Goal: Task Accomplishment & Management: Manage account settings

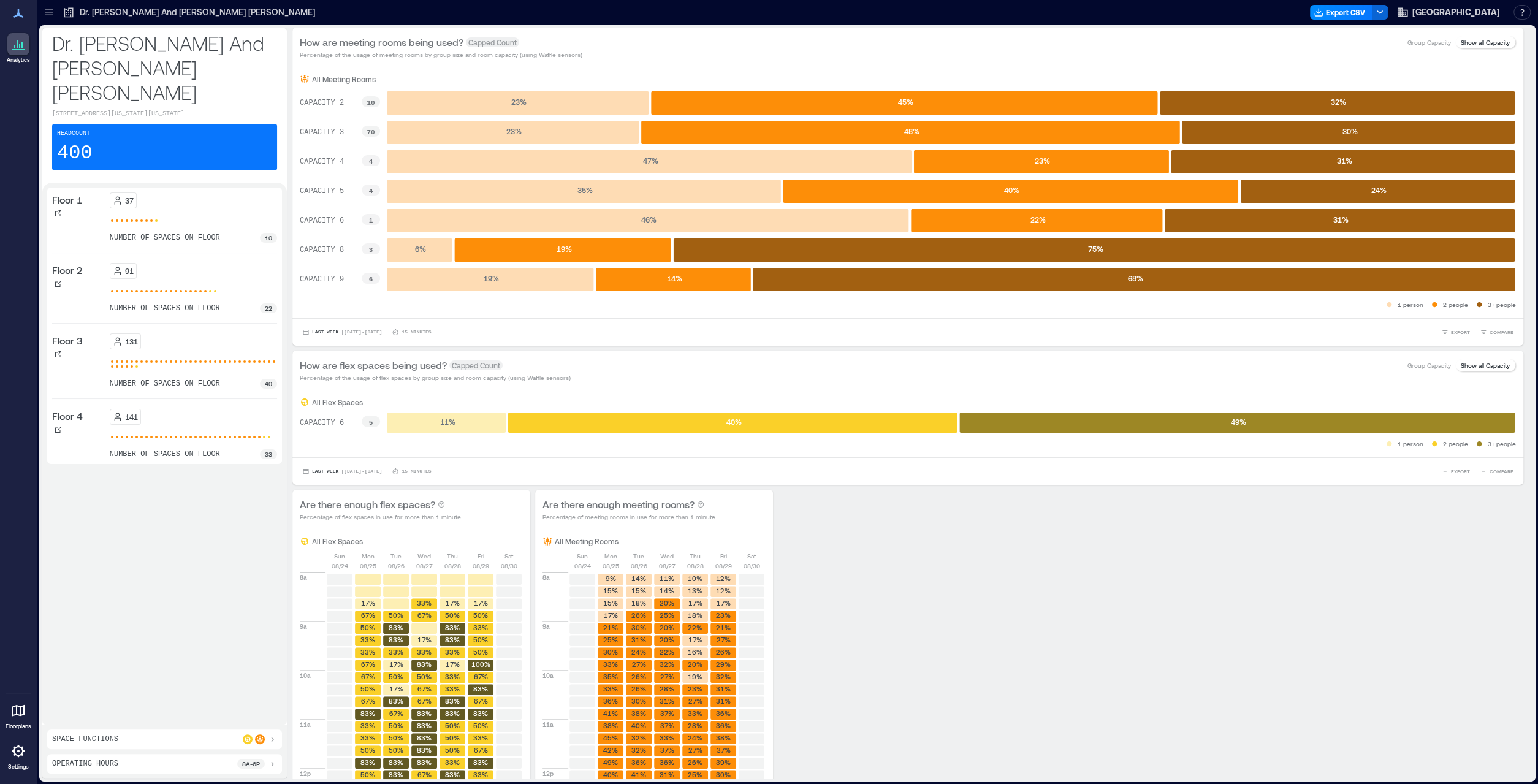
click at [208, 737] on div "Space Functions" at bounding box center [165, 739] width 225 height 10
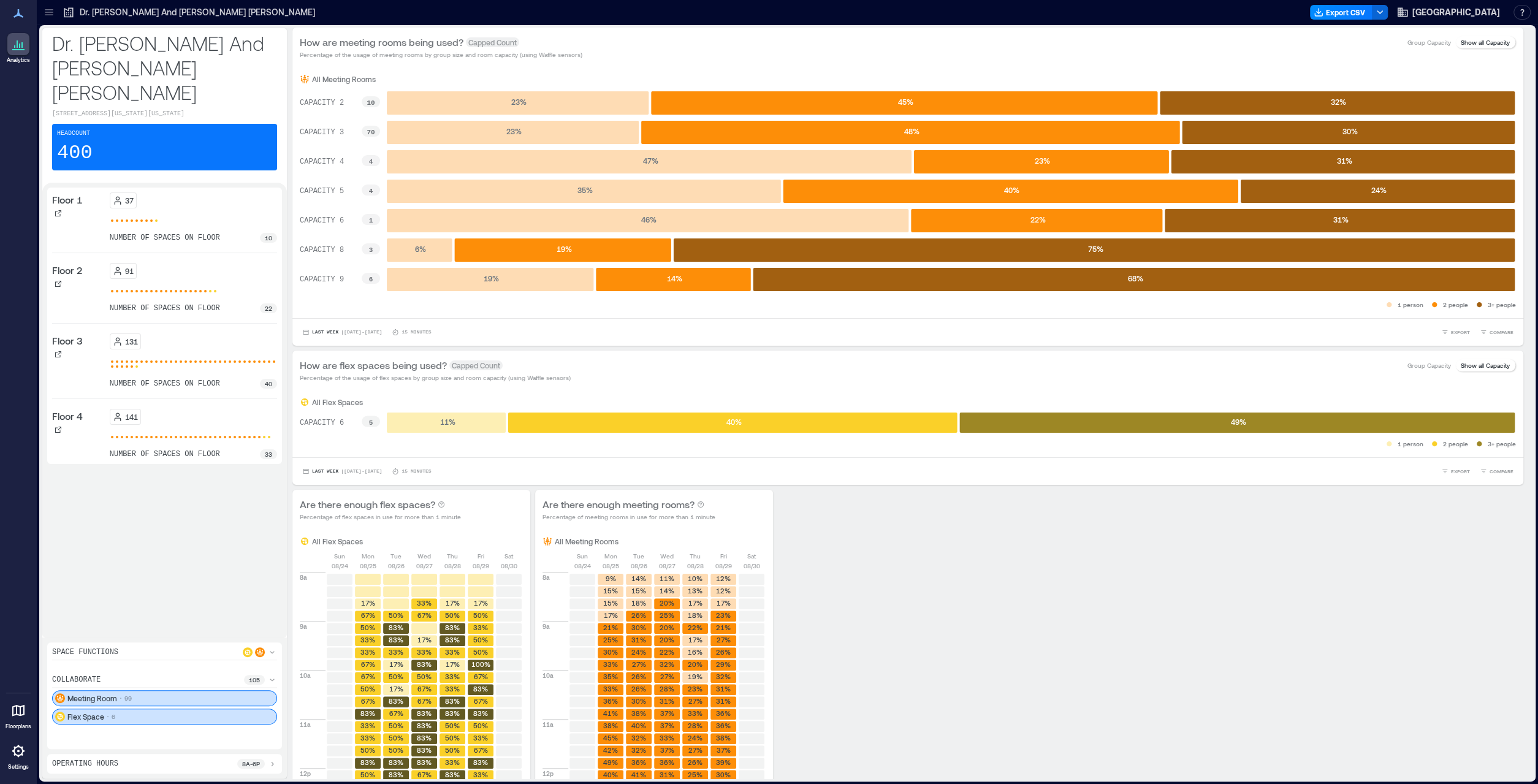
click at [12, 715] on icon at bounding box center [18, 711] width 15 height 15
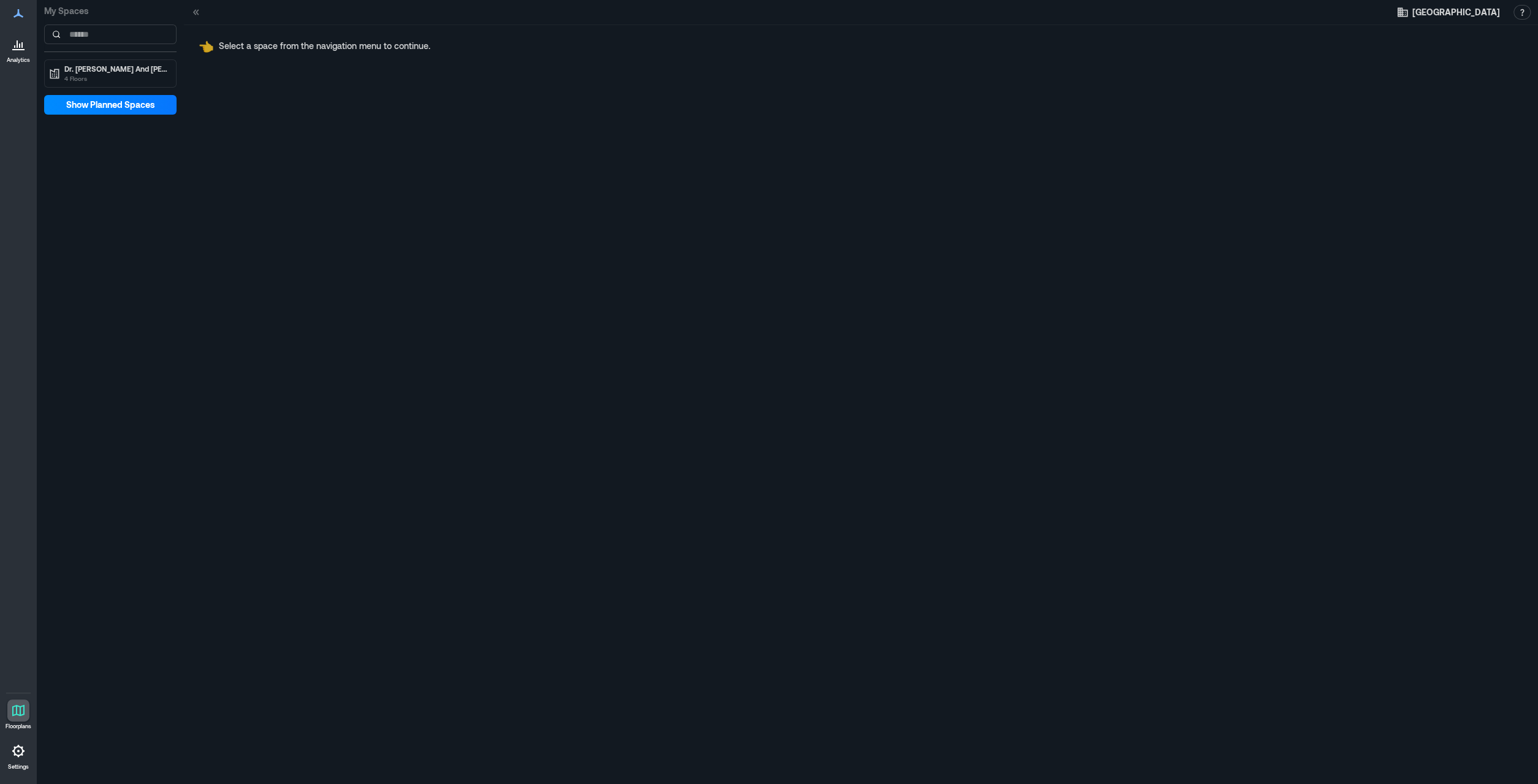
click at [19, 747] on icon at bounding box center [18, 751] width 12 height 12
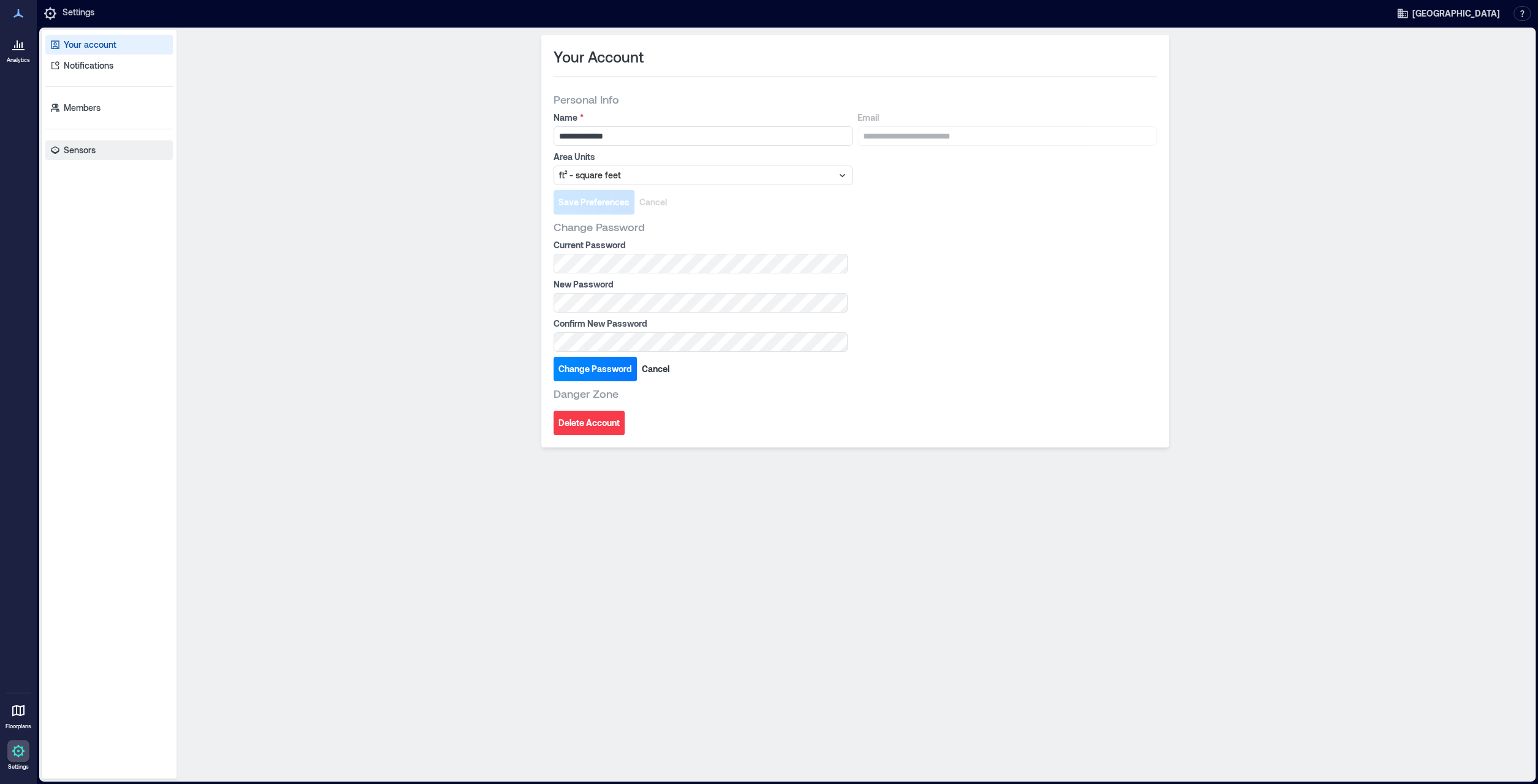
click at [95, 146] on p "Sensors" at bounding box center [80, 150] width 32 height 12
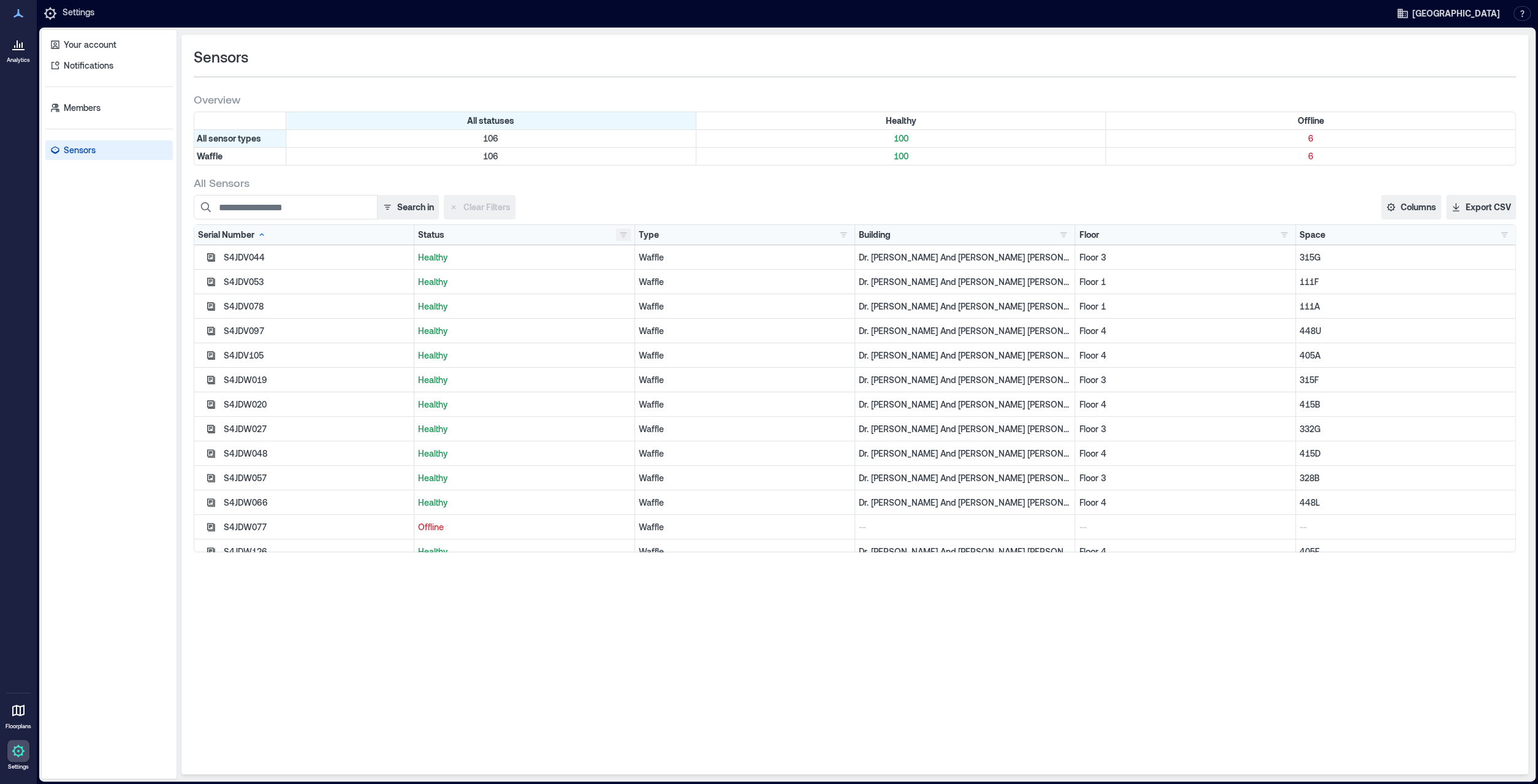
click at [619, 240] on button "button" at bounding box center [624, 235] width 15 height 12
click at [652, 282] on div "Offline 6" at bounding box center [662, 278] width 78 height 12
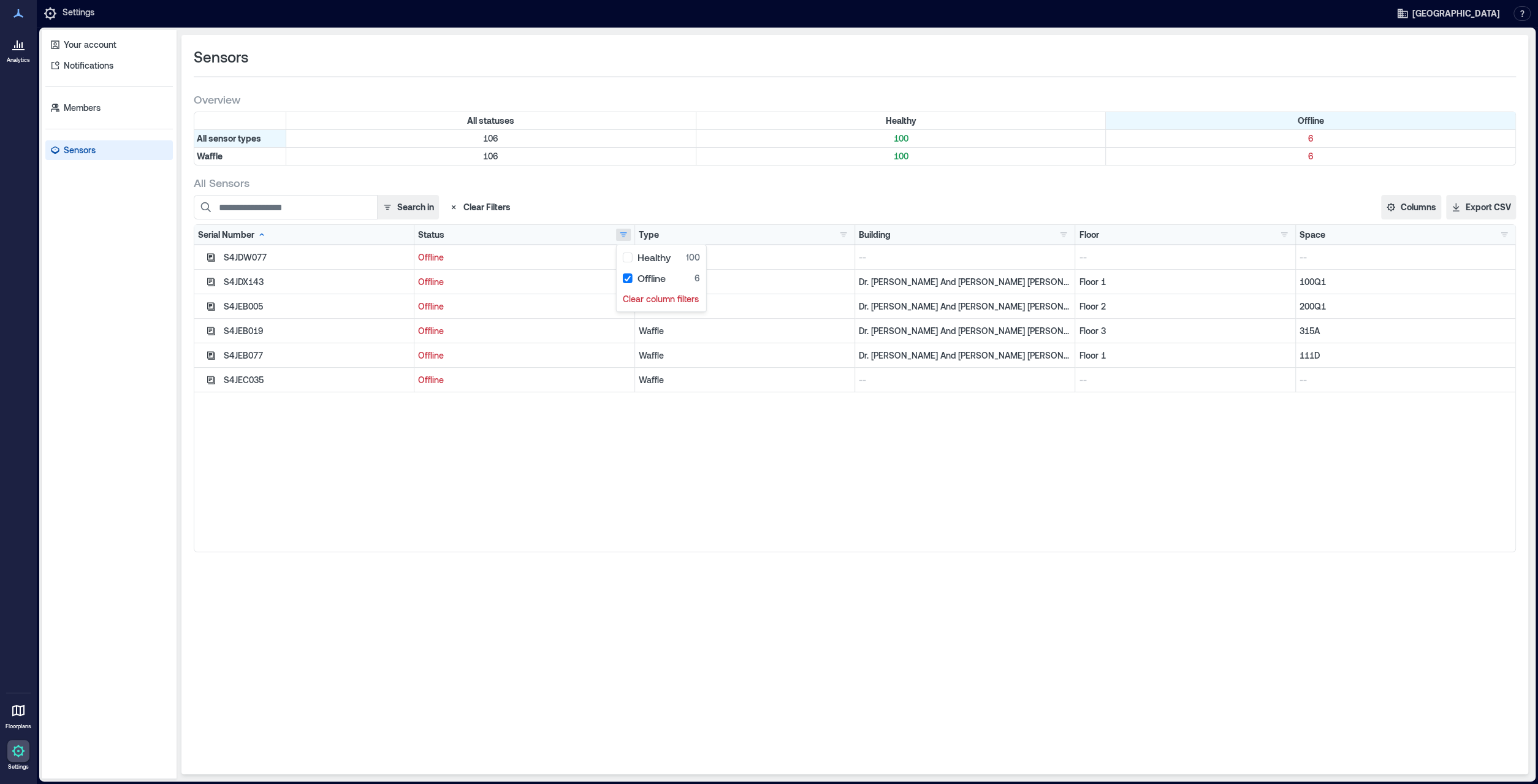
click at [617, 518] on div "S4JDW077 Offline Waffle -- -- -- S4JDX143 Offline Waffle Dr. E. J. And Margaret…" at bounding box center [855, 398] width 1322 height 306
click at [307, 216] on input at bounding box center [286, 208] width 184 height 25
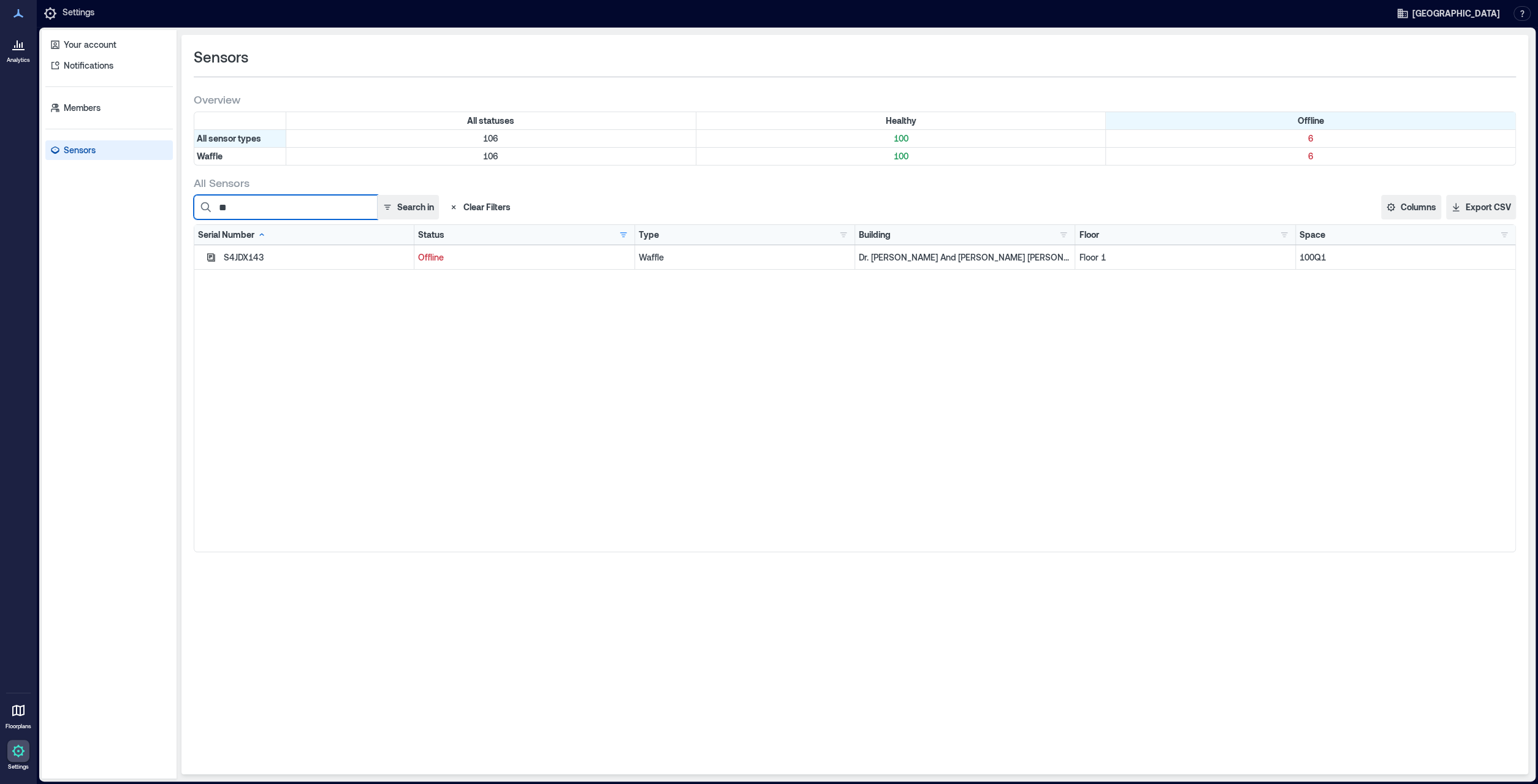
type input "*"
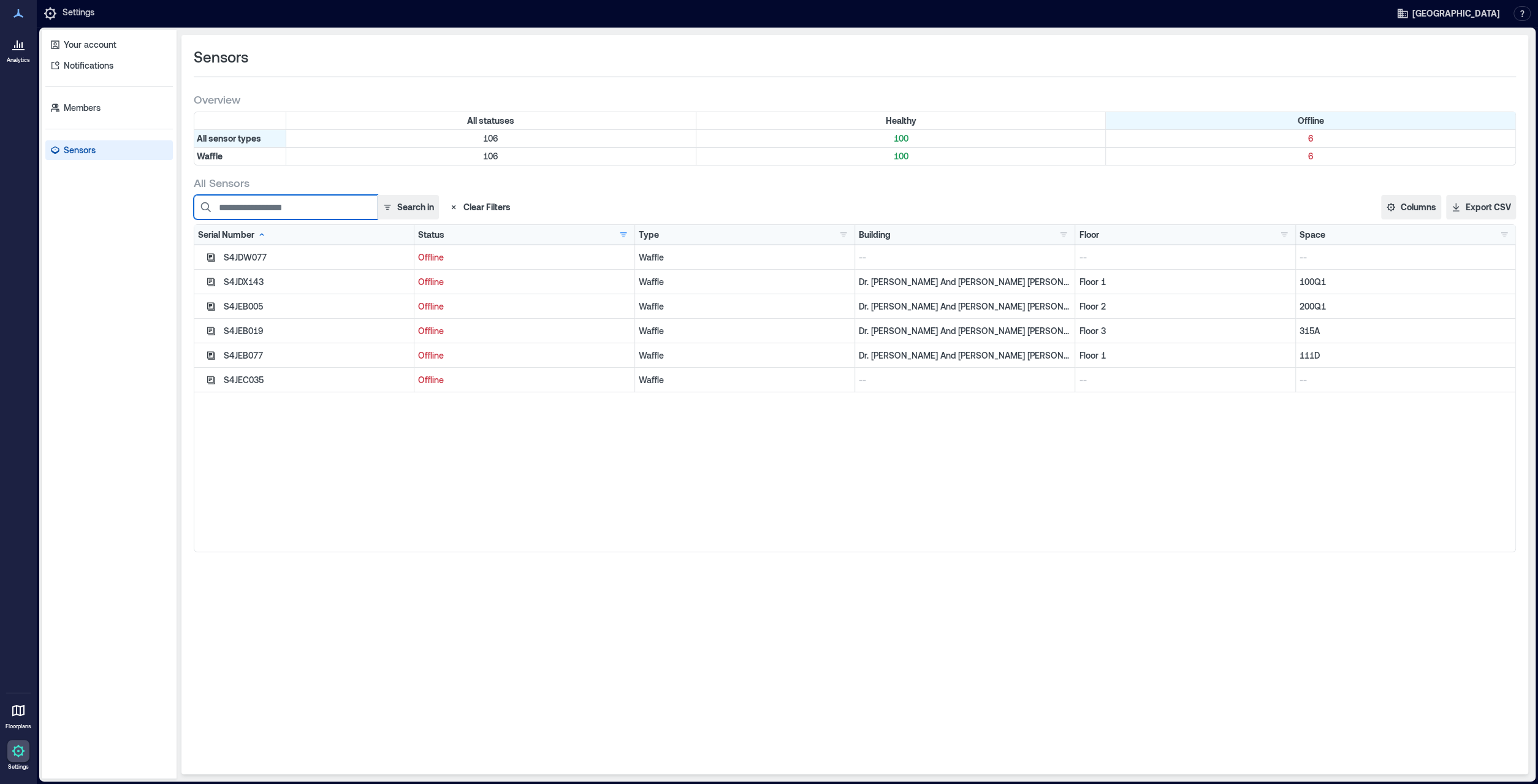
type input "*"
click at [495, 211] on button "Clear Filters" at bounding box center [480, 208] width 72 height 25
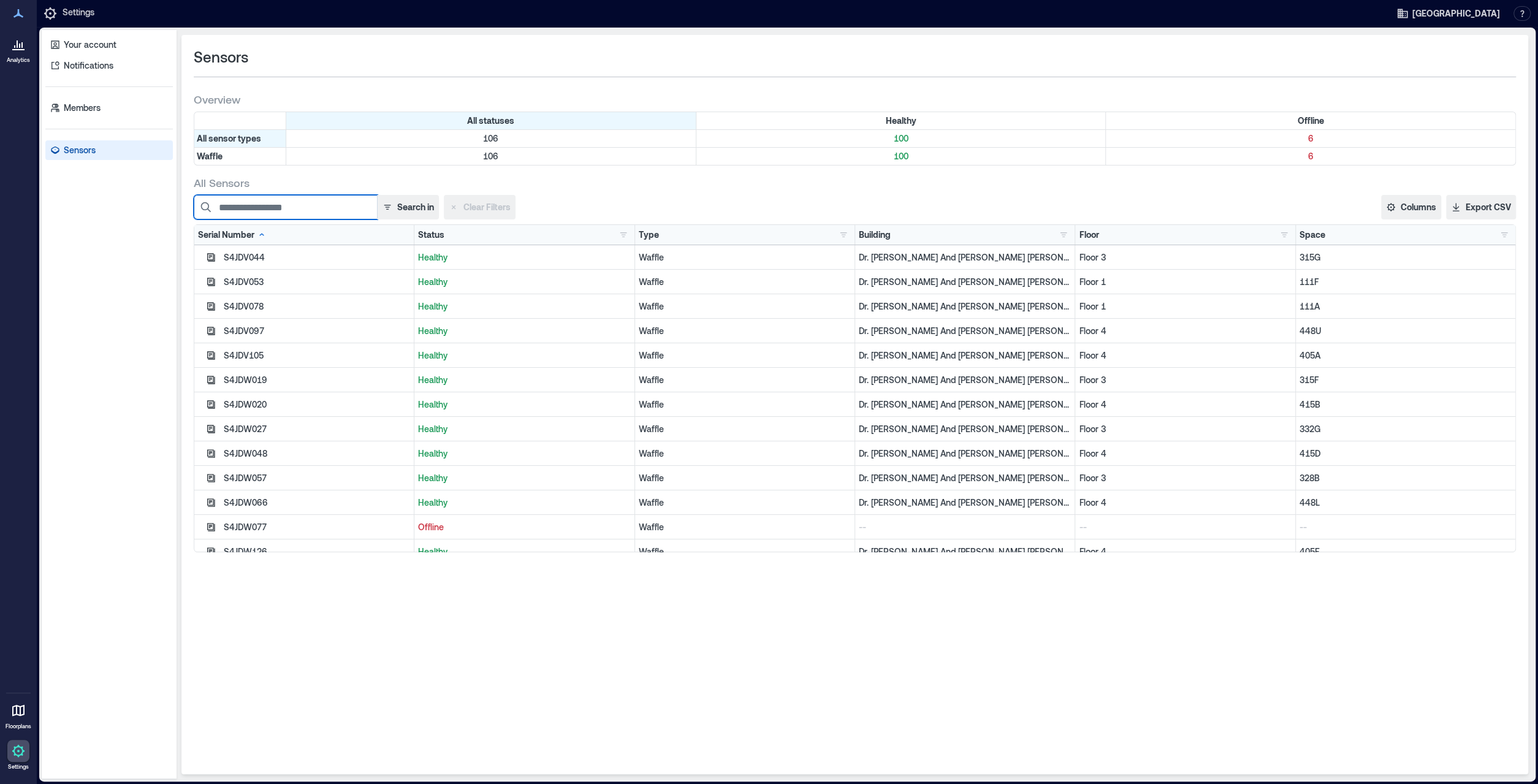
click at [290, 214] on input at bounding box center [286, 208] width 184 height 25
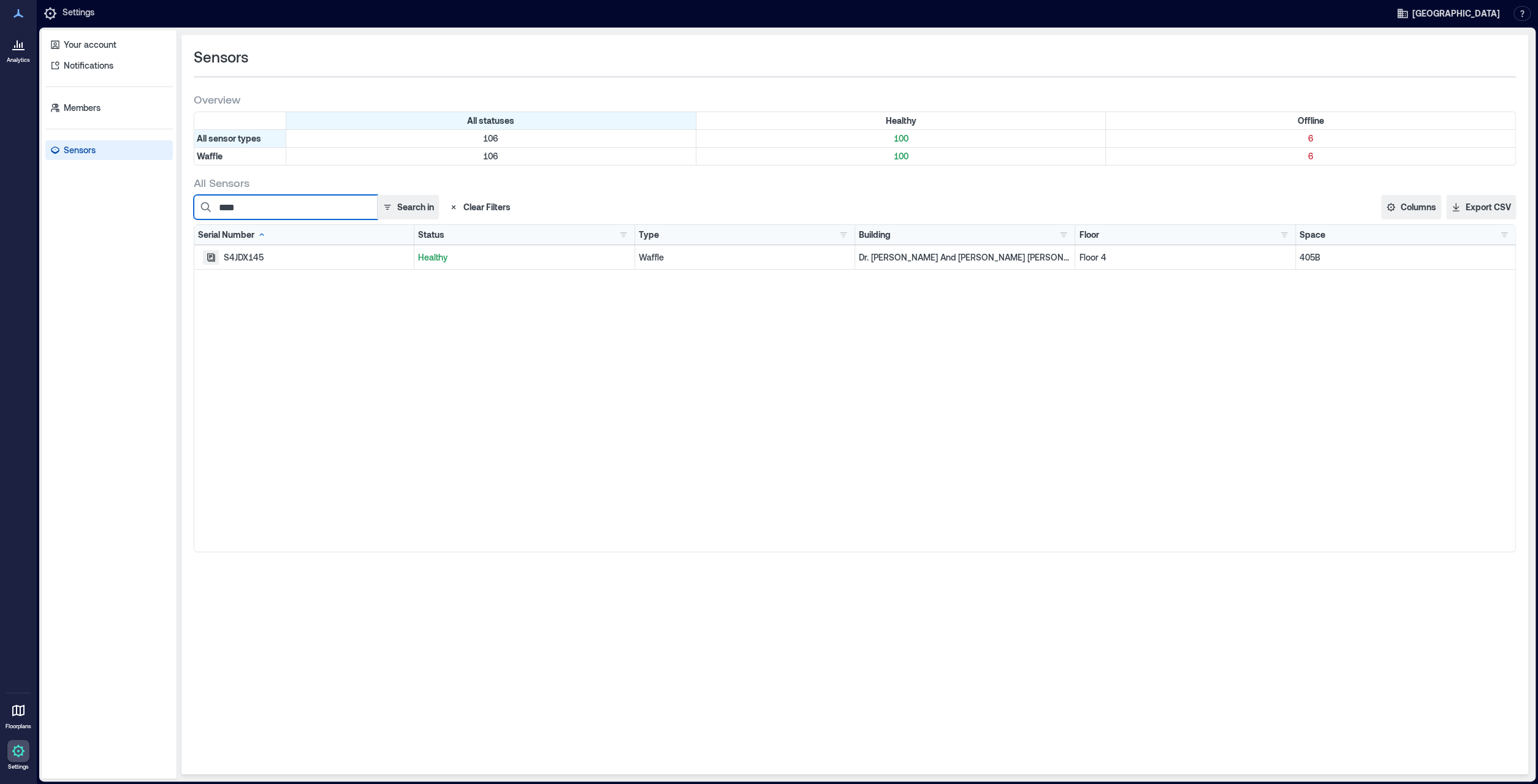
type input "****"
click at [211, 254] on icon "button" at bounding box center [211, 257] width 8 height 8
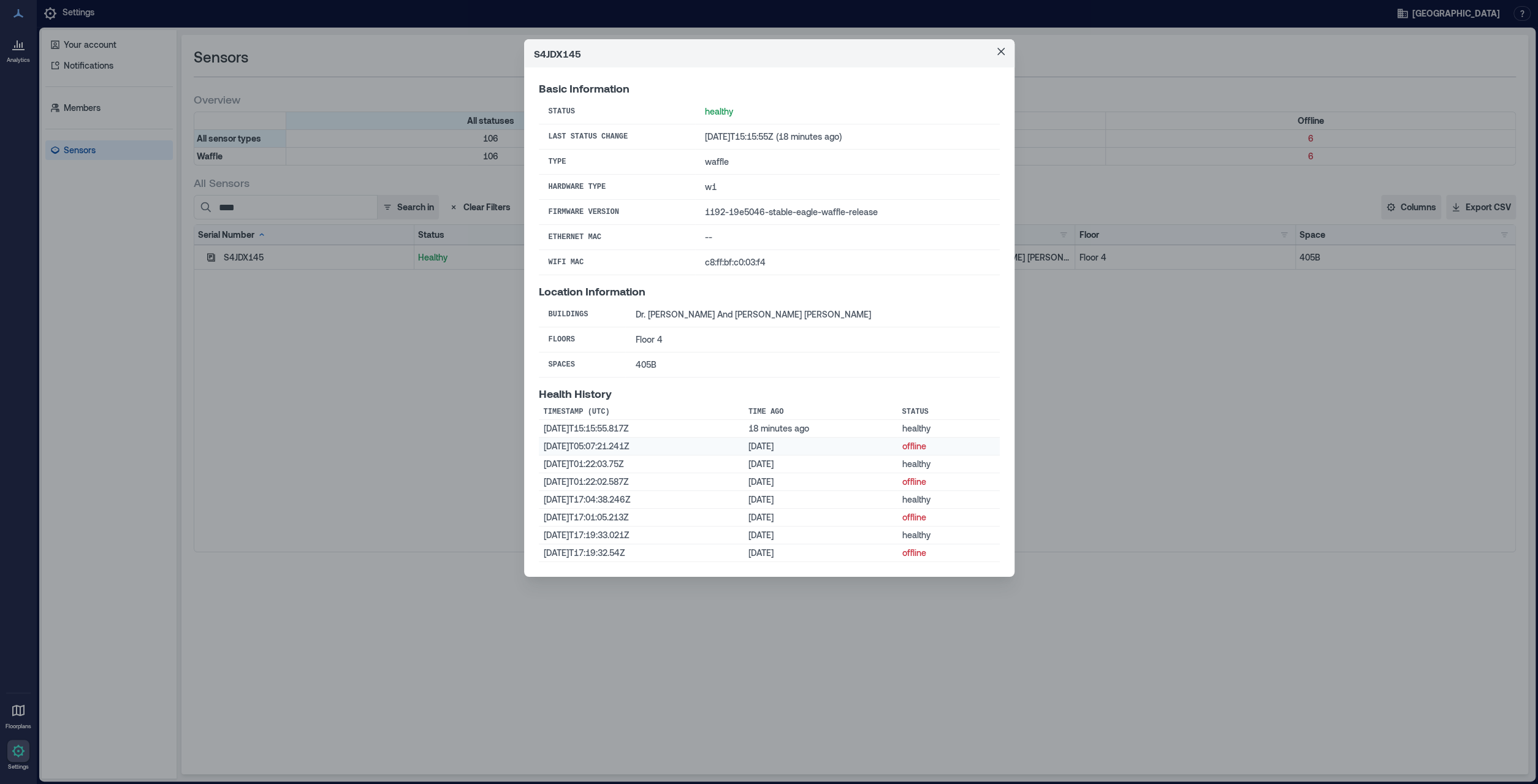
click at [637, 450] on td "2025-08-28T05:07:21.241Z" at bounding box center [641, 447] width 205 height 18
click at [619, 442] on td "2025-08-28T05:07:21.241Z" at bounding box center [641, 447] width 205 height 18
drag, startPoint x: 544, startPoint y: 447, endPoint x: 630, endPoint y: 442, distance: 86.1
click at [630, 442] on td "2025-08-28T05:07:21.241Z" at bounding box center [641, 447] width 205 height 18
click at [1006, 51] on button "Close" at bounding box center [1001, 51] width 20 height 20
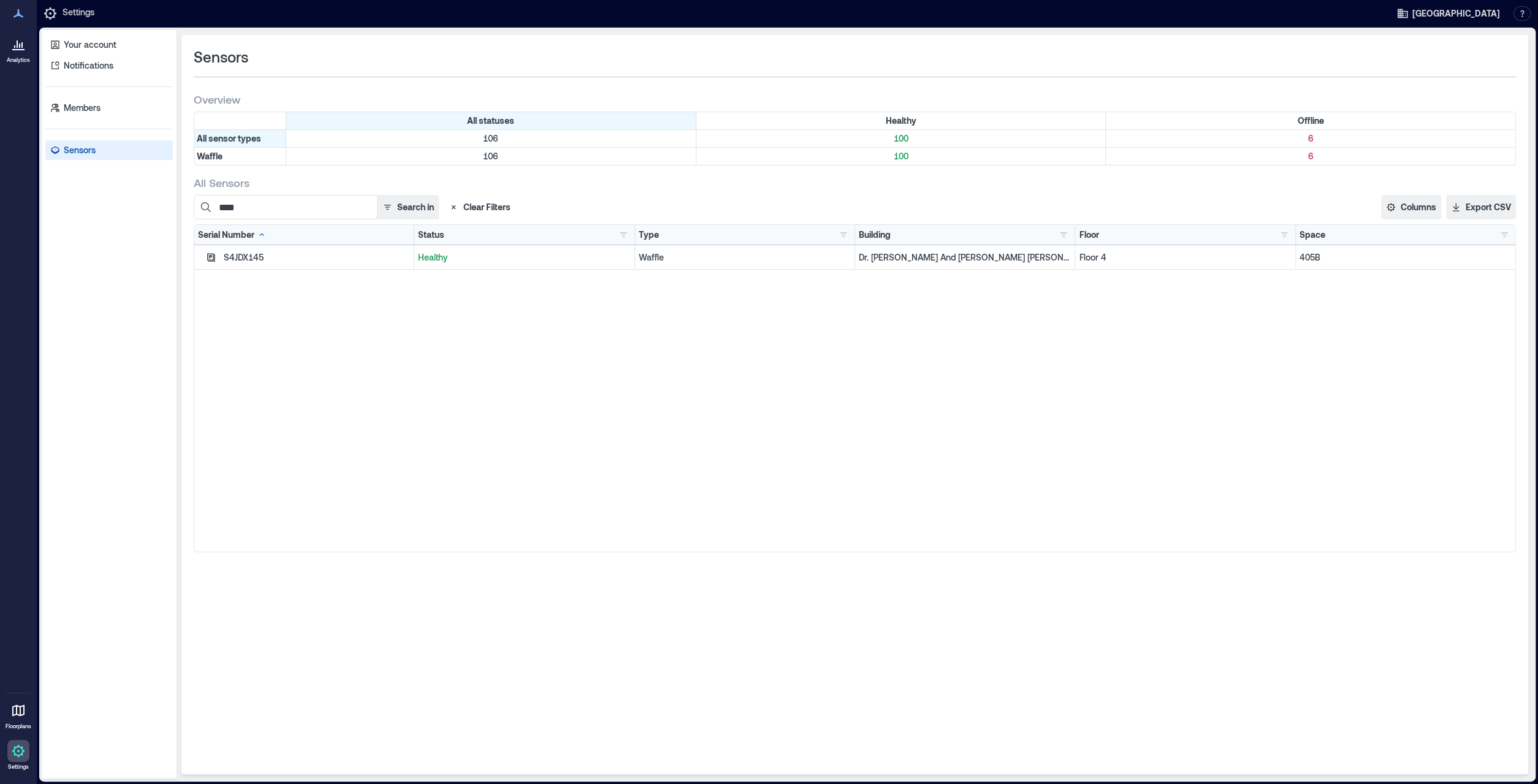
click at [464, 208] on button "Clear Filters" at bounding box center [480, 208] width 72 height 25
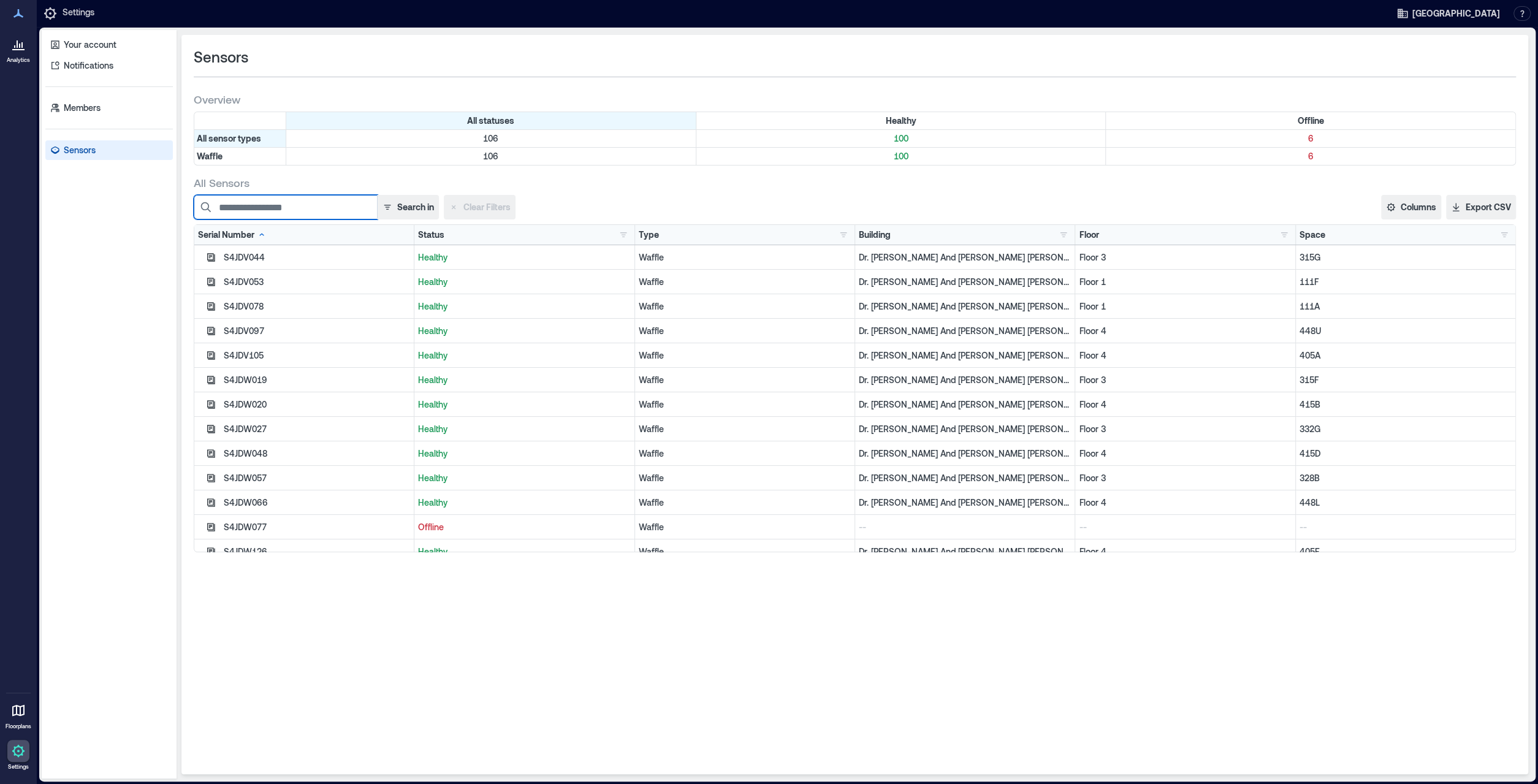
click at [319, 210] on input at bounding box center [286, 208] width 184 height 25
